Goal: Transaction & Acquisition: Purchase product/service

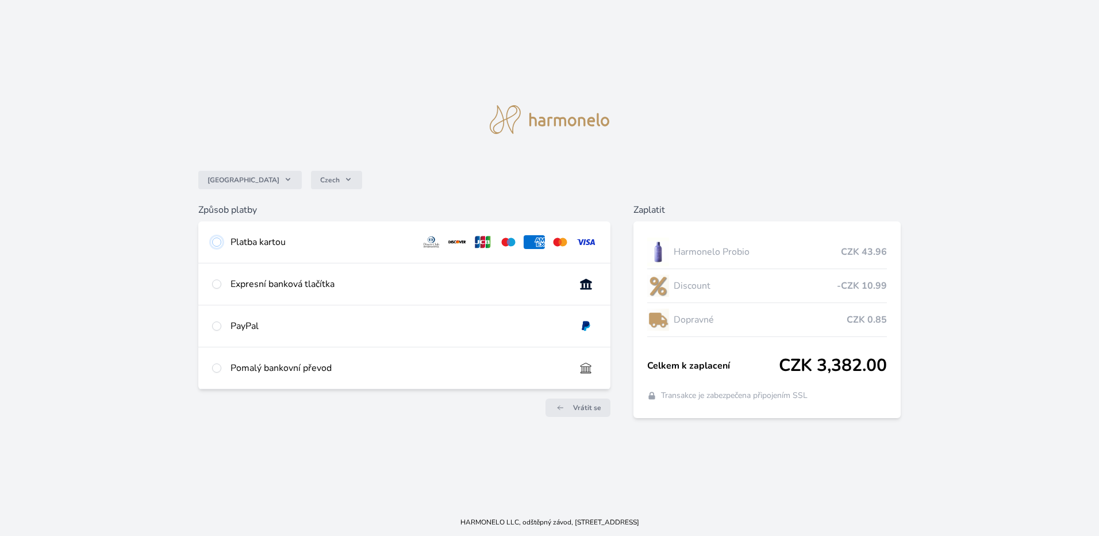
click at [217, 242] on input "radio" at bounding box center [216, 241] width 9 height 9
radio input "true"
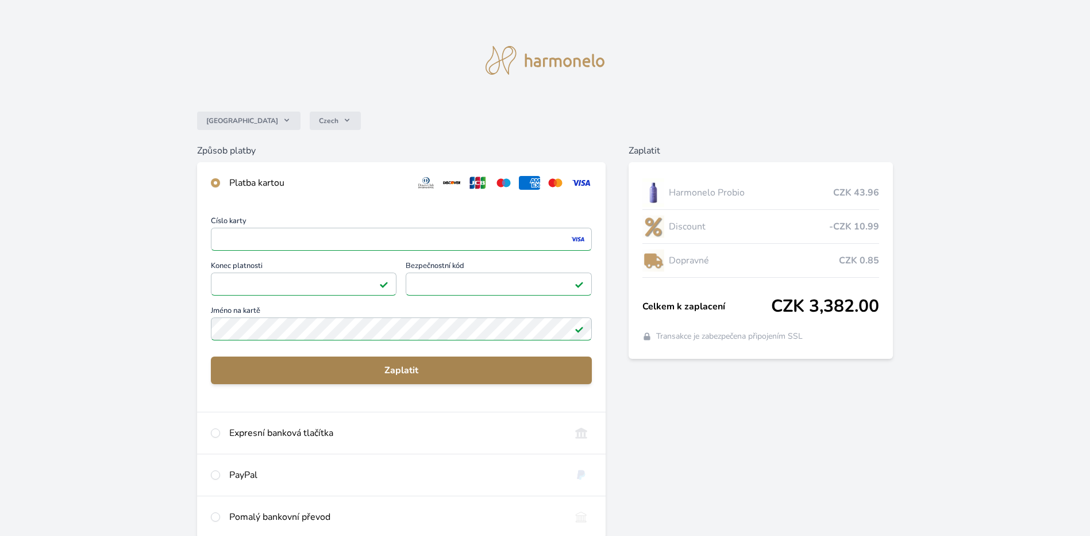
click at [442, 371] on span "Zaplatit" at bounding box center [401, 370] width 363 height 14
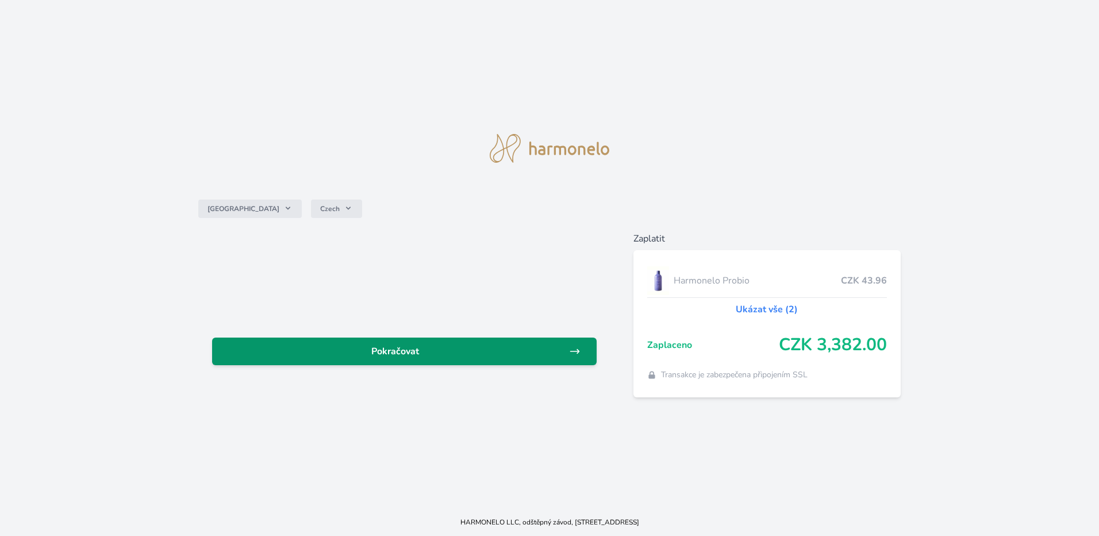
click at [392, 352] on span "Pokračovat" at bounding box center [395, 351] width 348 height 14
